Goal: Find specific page/section: Find specific page/section

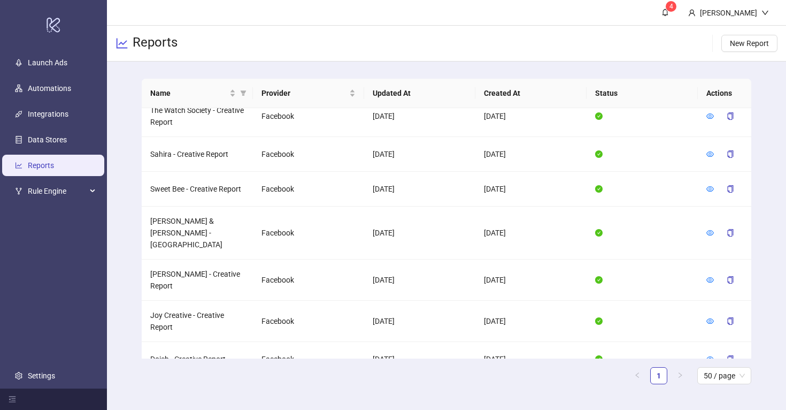
scroll to position [820, 0]
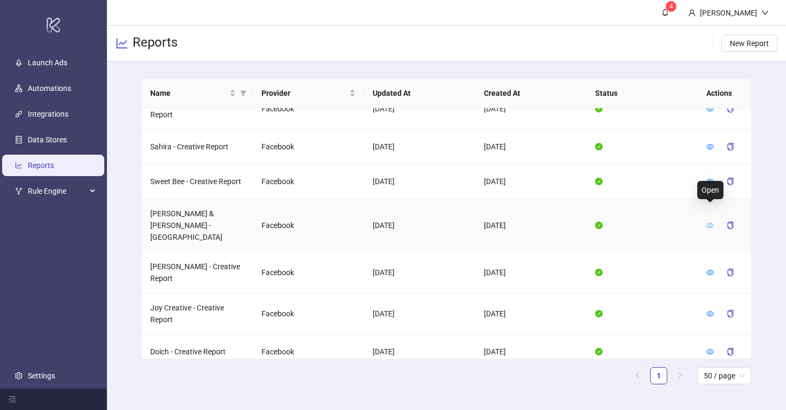
click at [709, 221] on icon "eye" at bounding box center [709, 224] width 7 height 7
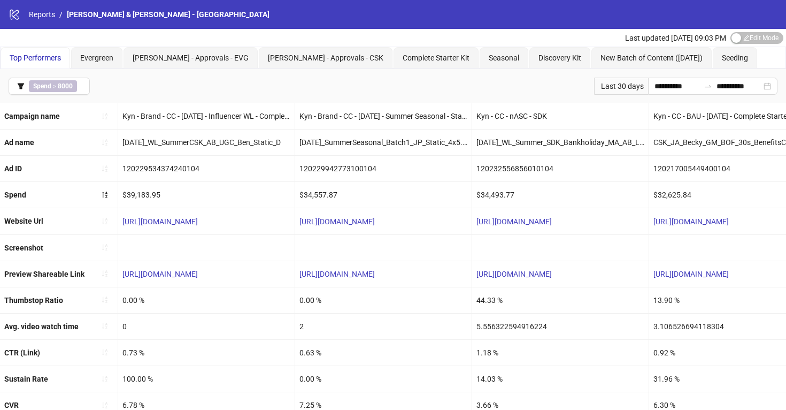
click at [622, 87] on div "Last 30 days" at bounding box center [621, 86] width 54 height 17
click at [663, 85] on input "**********" at bounding box center [676, 86] width 45 height 12
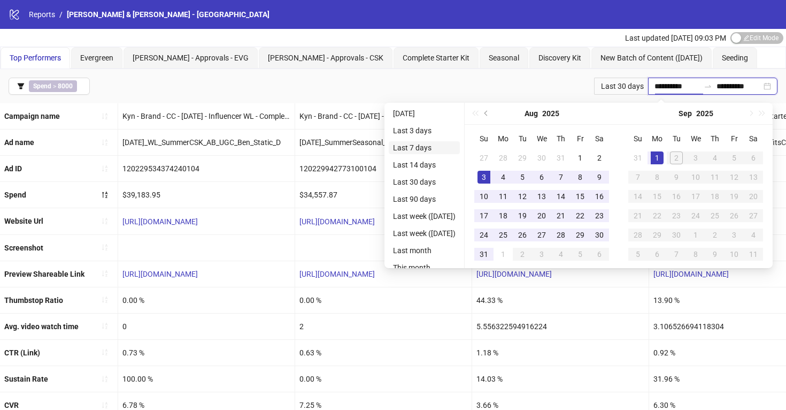
type input "**********"
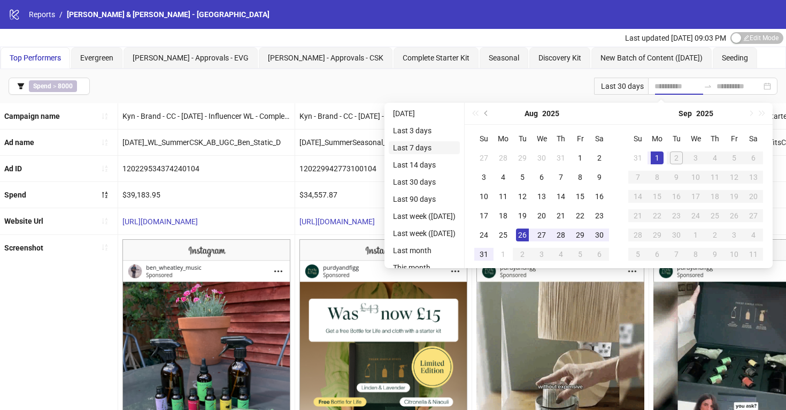
click at [441, 144] on li "Last 7 days" at bounding box center [424, 147] width 71 height 13
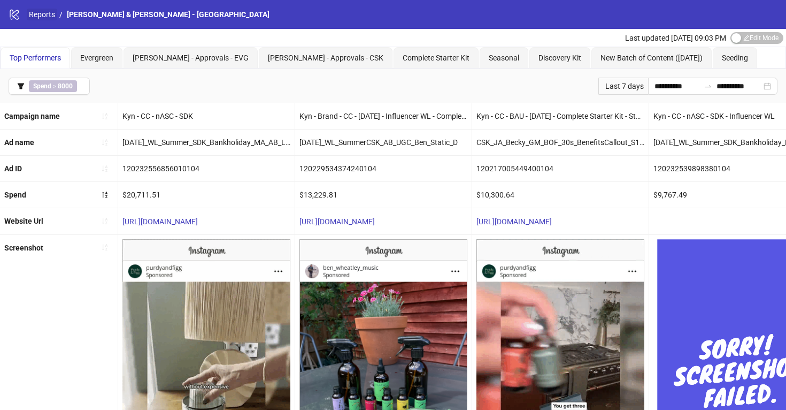
click at [38, 13] on link "Reports" at bounding box center [42, 15] width 30 height 12
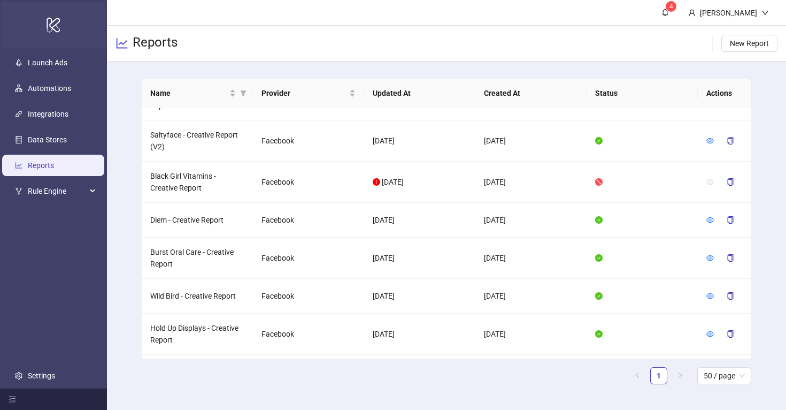
scroll to position [447, 0]
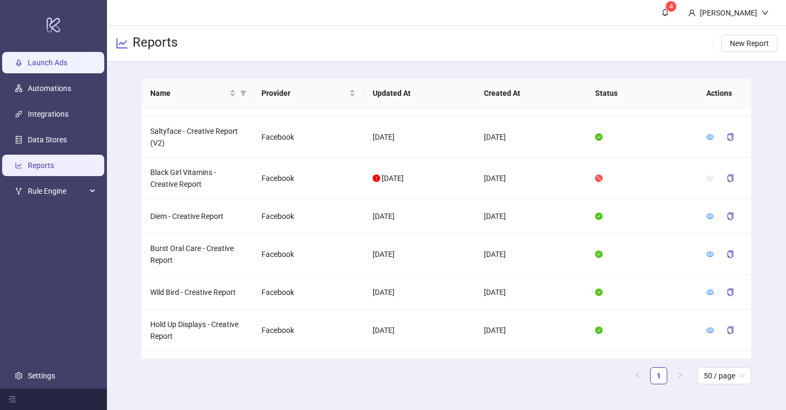
click at [50, 67] on link "Launch Ads" at bounding box center [48, 62] width 40 height 9
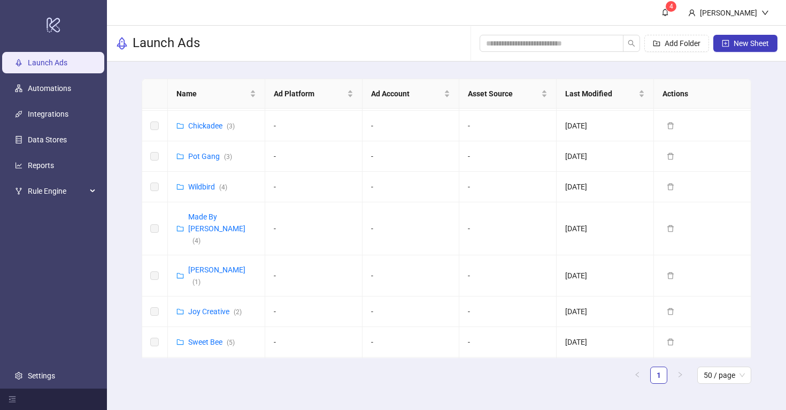
scroll to position [484, 0]
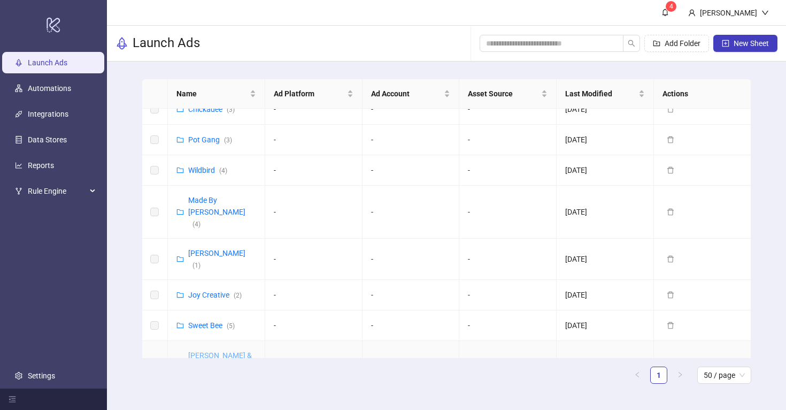
click at [228, 351] on link "[PERSON_NAME] & [PERSON_NAME] ([GEOGRAPHIC_DATA]) ( 8 )" at bounding box center [227, 373] width 78 height 44
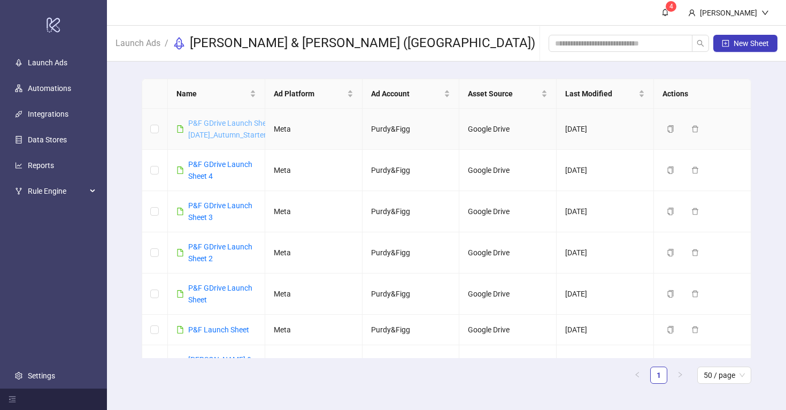
click at [217, 121] on link "P&F GDrive Launch Sheet [DATE]_Autumn_StarterKit_UGC_Statics_[DATE]" at bounding box center [266, 129] width 157 height 20
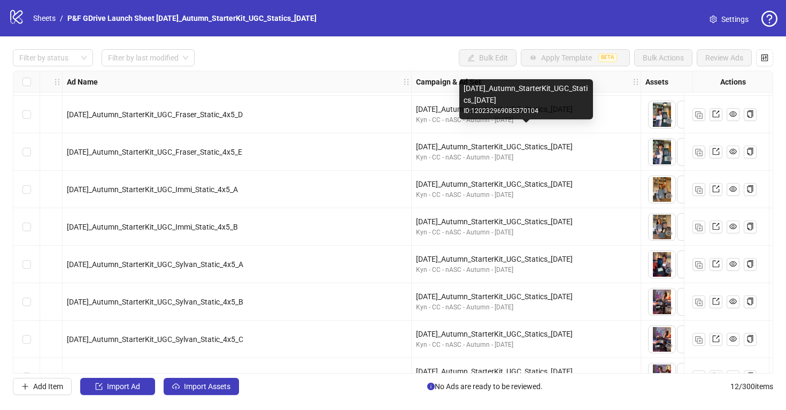
scroll to position [173, 68]
